Goal: Task Accomplishment & Management: Use online tool/utility

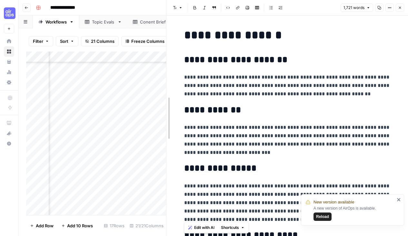
drag, startPoint x: 167, startPoint y: 9, endPoint x: 263, endPoint y: 18, distance: 95.9
drag, startPoint x: 165, startPoint y: 13, endPoint x: 244, endPoint y: 17, distance: 78.7
click at [113, 210] on div "Add Column" at bounding box center [96, 135] width 140 height 166
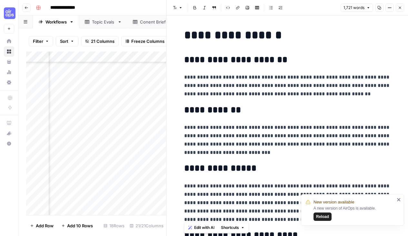
click at [103, 172] on div "Add Column" at bounding box center [96, 135] width 140 height 166
click at [400, 8] on icon "button" at bounding box center [400, 8] width 2 height 2
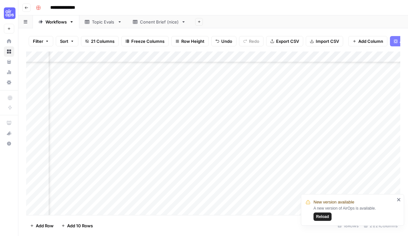
click at [73, 211] on div "Add Column" at bounding box center [213, 135] width 374 height 166
type textarea "******"
type textarea "*"
type textarea "**********"
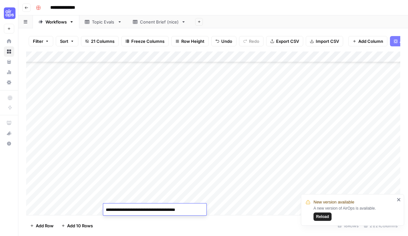
scroll to position [53, 0]
click at [400, 200] on icon "close" at bounding box center [398, 199] width 5 height 5
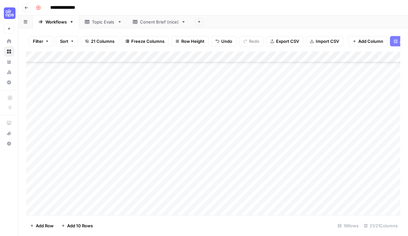
click at [213, 196] on div "Add Column" at bounding box center [213, 135] width 374 height 166
